Goal: Task Accomplishment & Management: Manage account settings

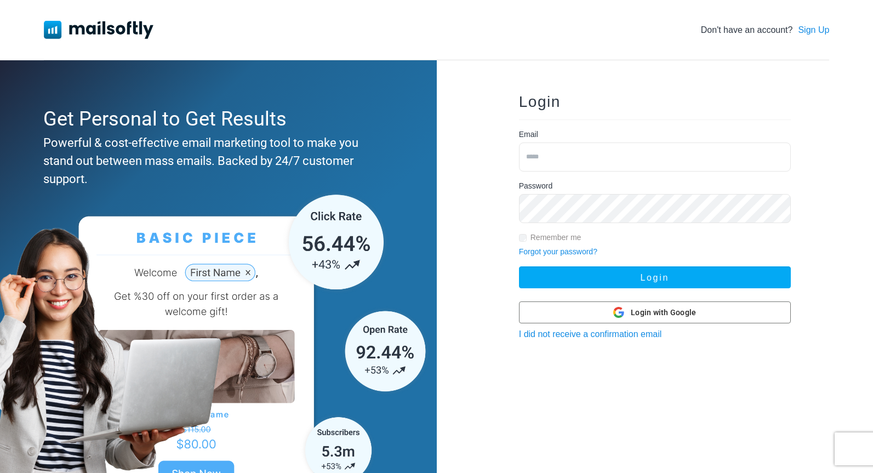
paste input "**********"
type input "**********"
click at [581, 194] on div "Password Remember me" at bounding box center [655, 213] width 272 height 66
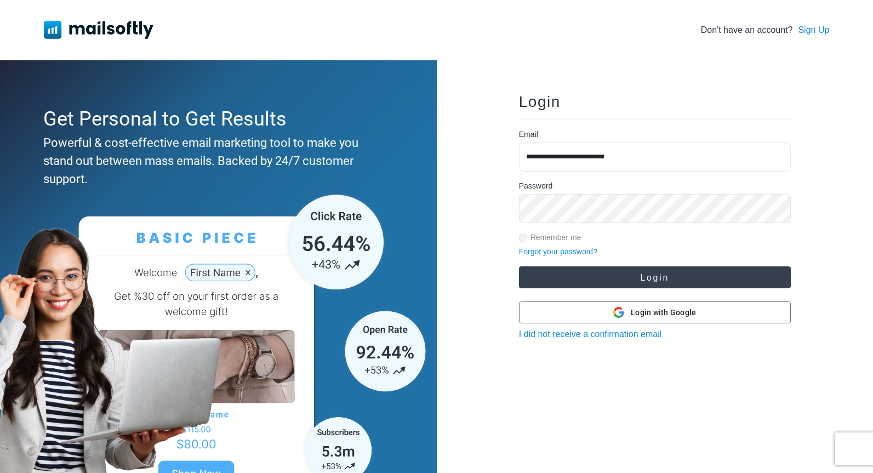
click at [635, 286] on button "Login" at bounding box center [655, 277] width 272 height 22
